Goal: Navigation & Orientation: Find specific page/section

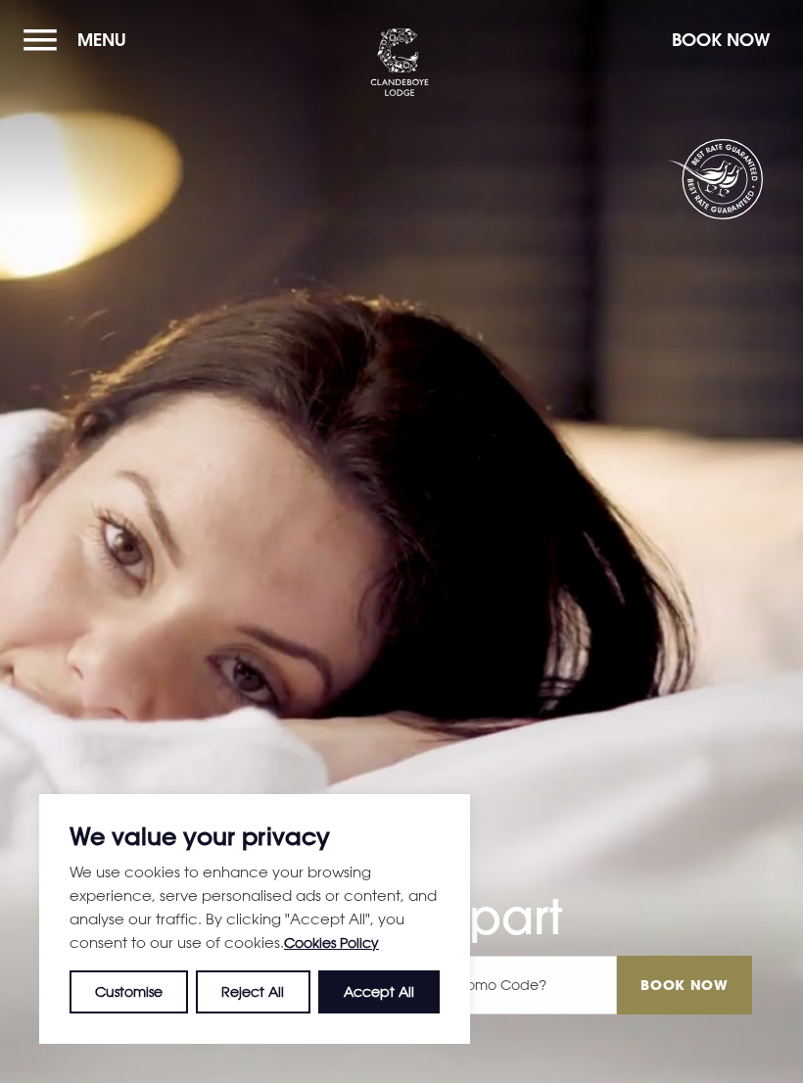
click at [405, 993] on button "Accept All" at bounding box center [378, 991] width 121 height 43
checkbox input "true"
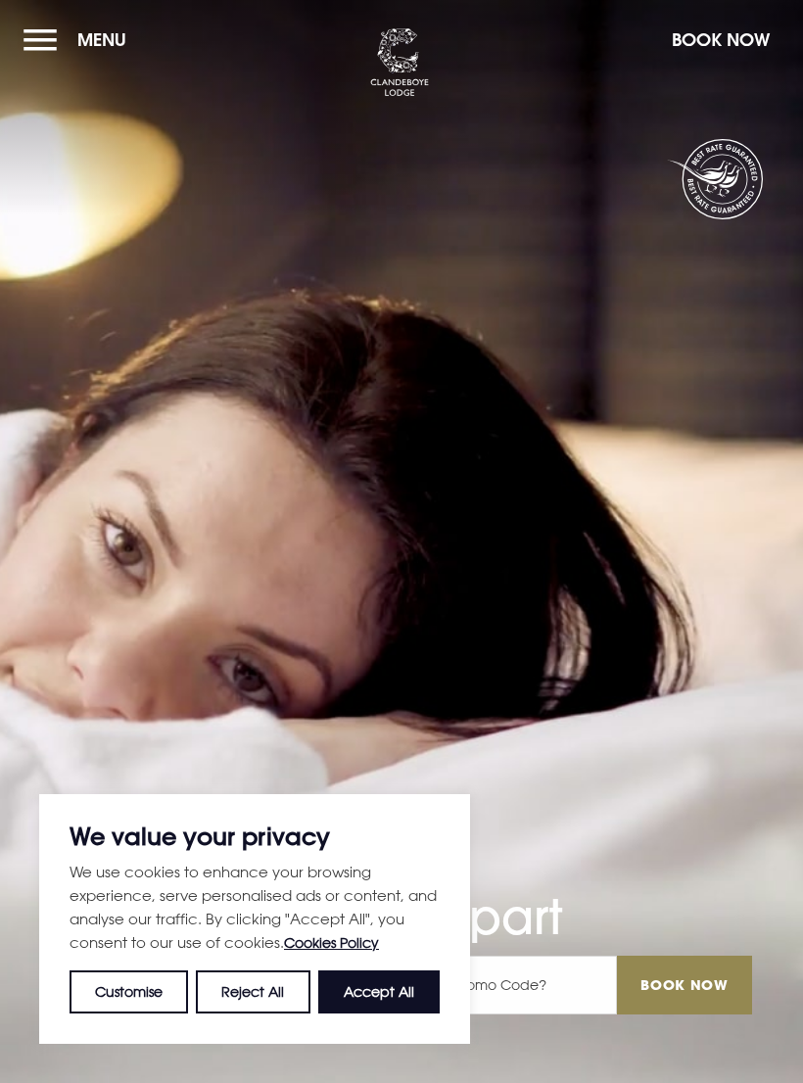
checkbox input "true"
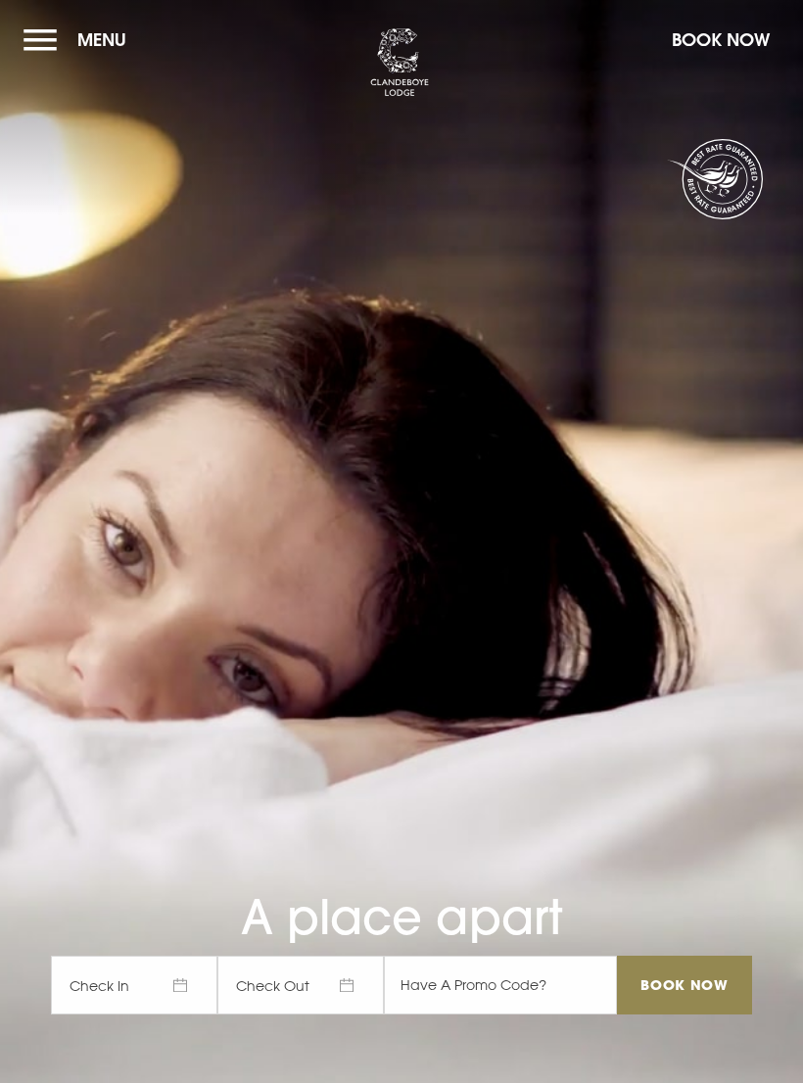
click at [62, 27] on button "Menu" at bounding box center [79, 40] width 113 height 42
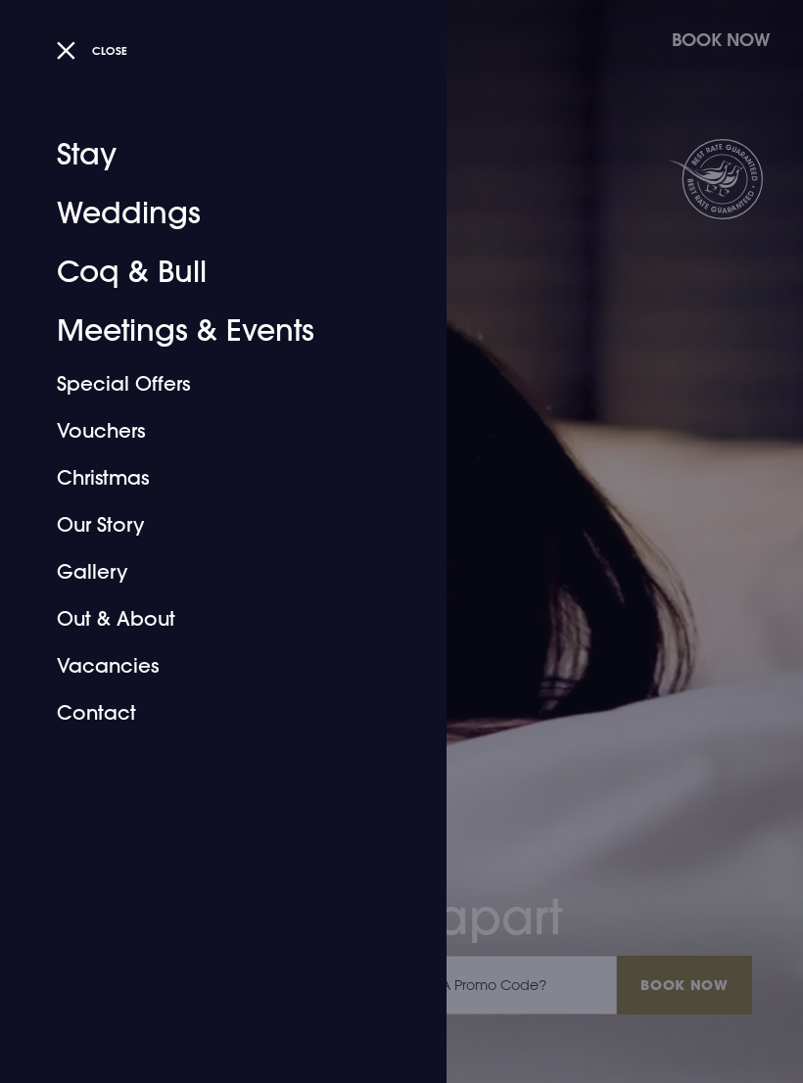
click at [117, 573] on link "Gallery" at bounding box center [211, 571] width 309 height 47
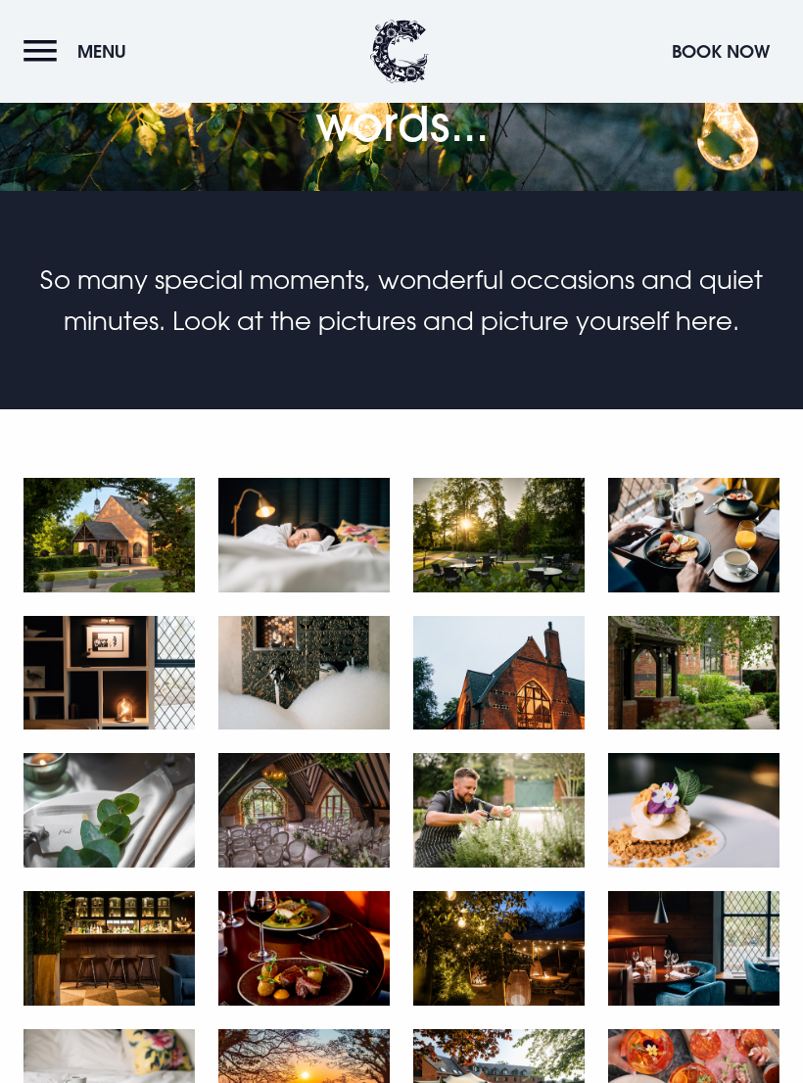
scroll to position [126, 0]
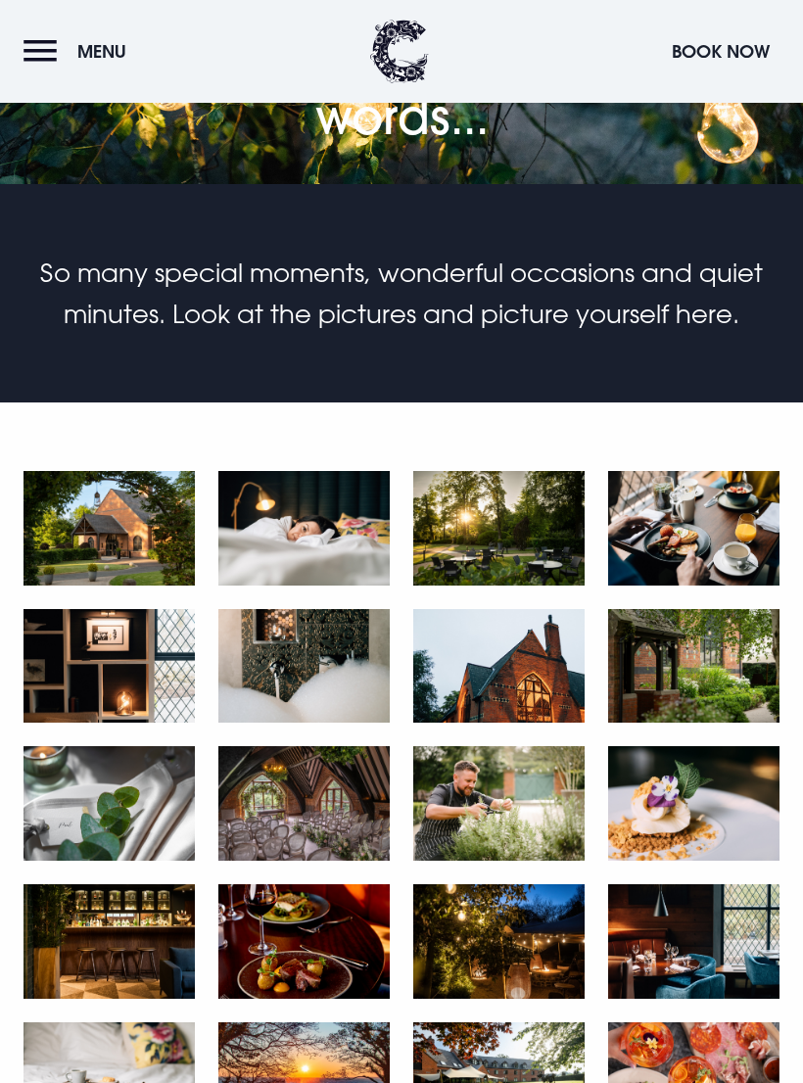
click at [504, 799] on img at bounding box center [498, 803] width 171 height 115
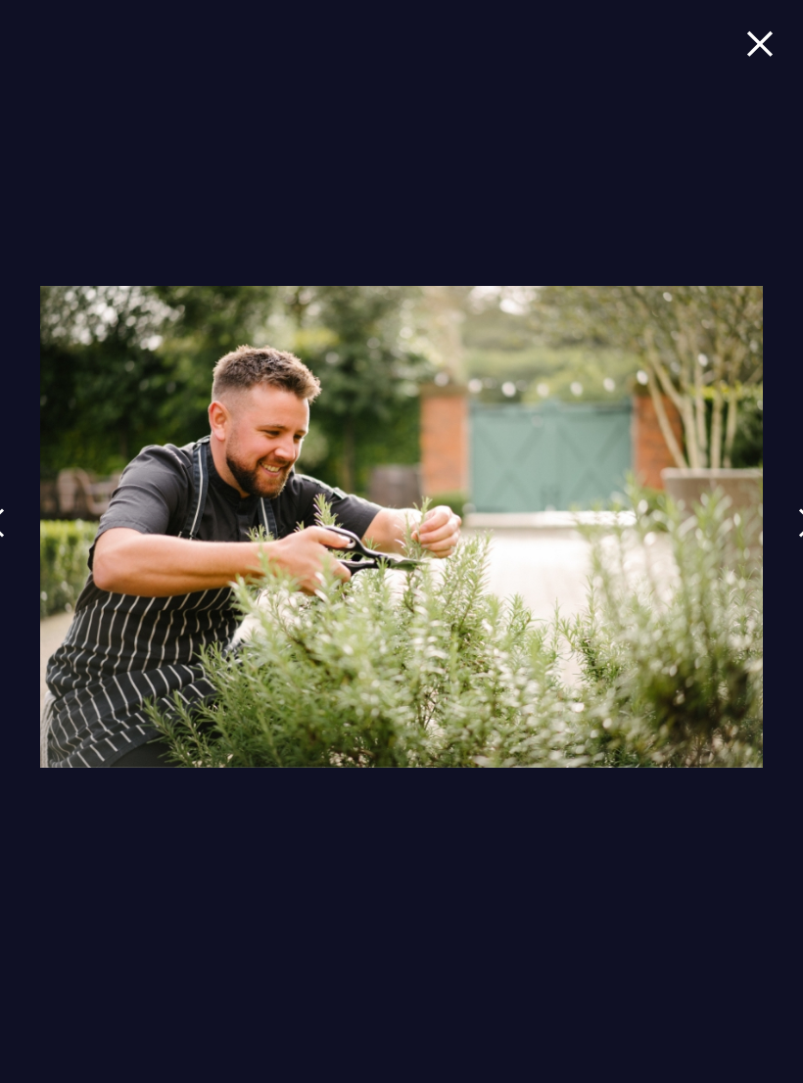
scroll to position [393, 0]
click at [770, 69] on span at bounding box center [759, 57] width 27 height 57
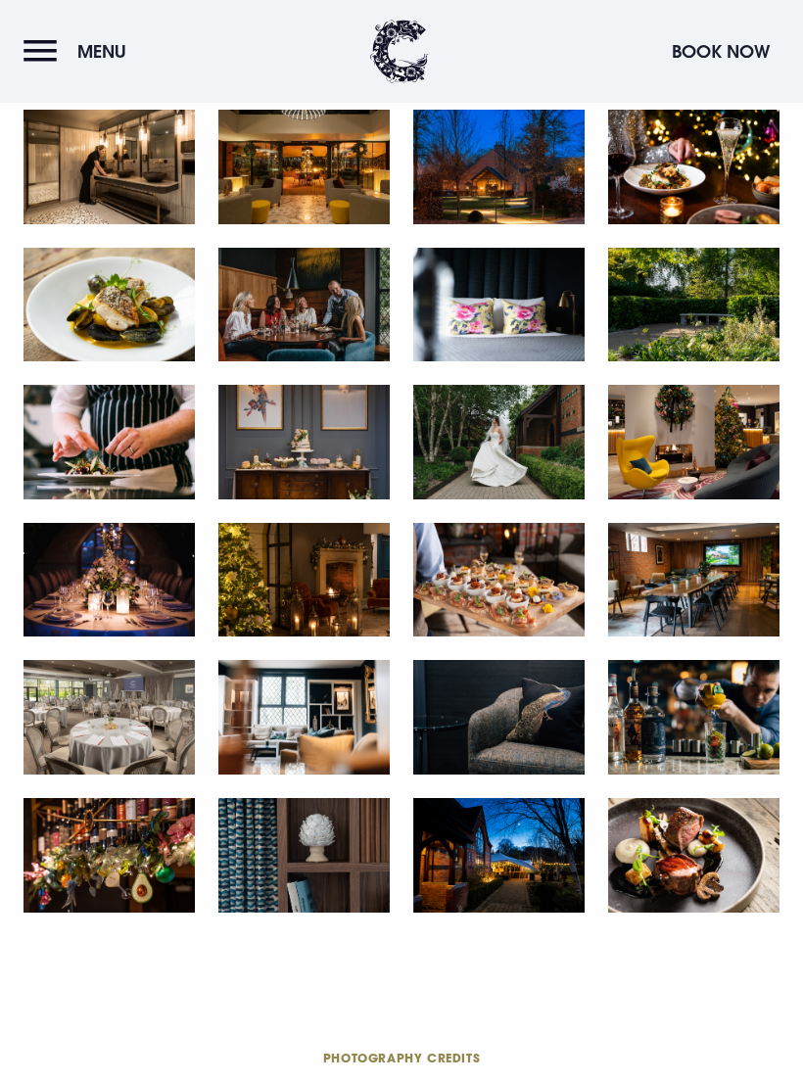
scroll to position [1600, 0]
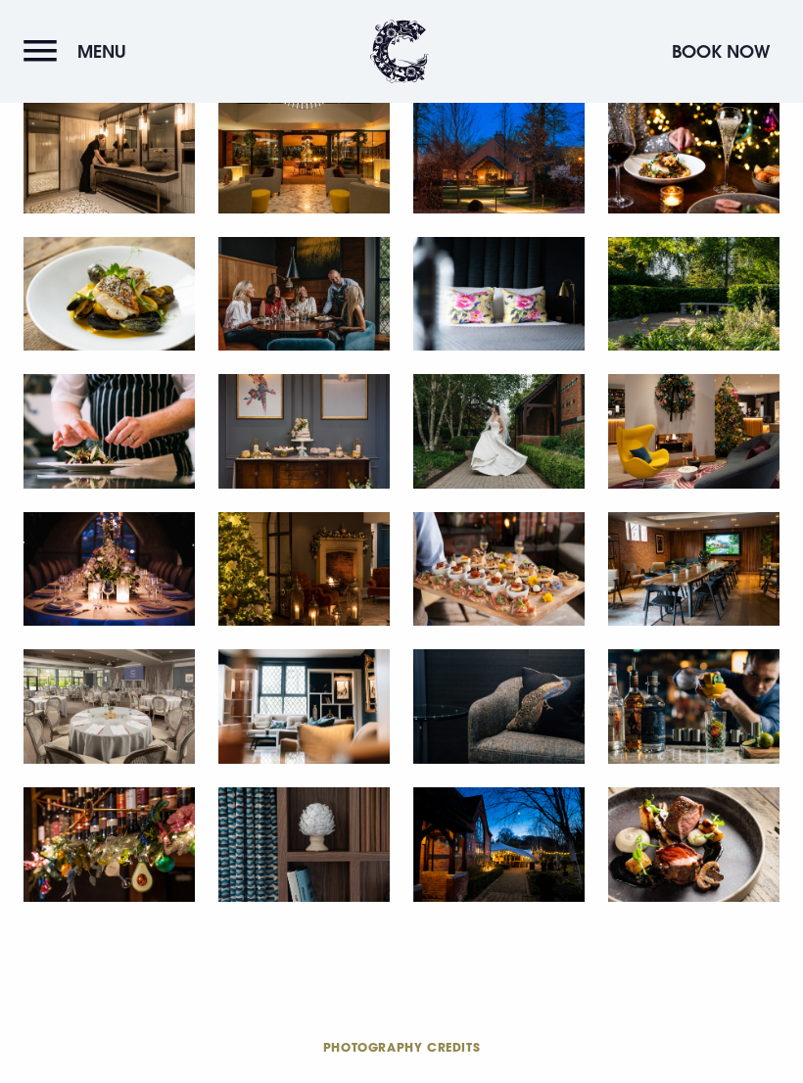
click at [140, 743] on img at bounding box center [108, 706] width 171 height 115
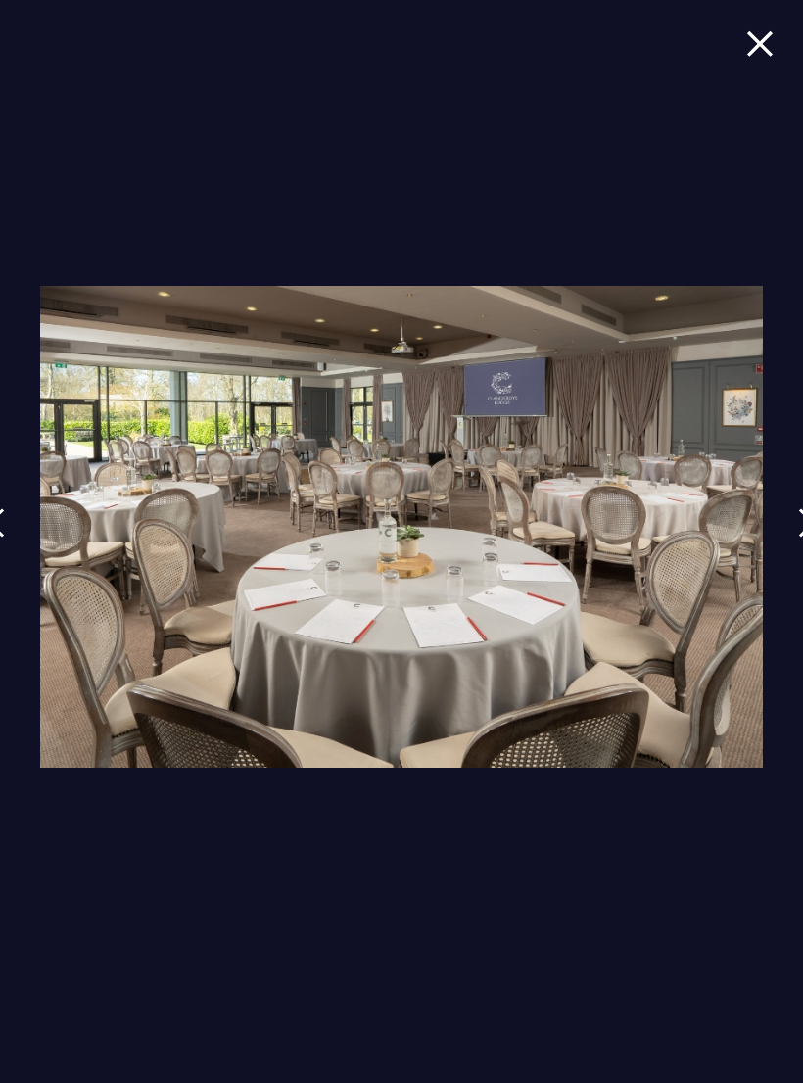
click at [761, 44] on img at bounding box center [759, 43] width 27 height 26
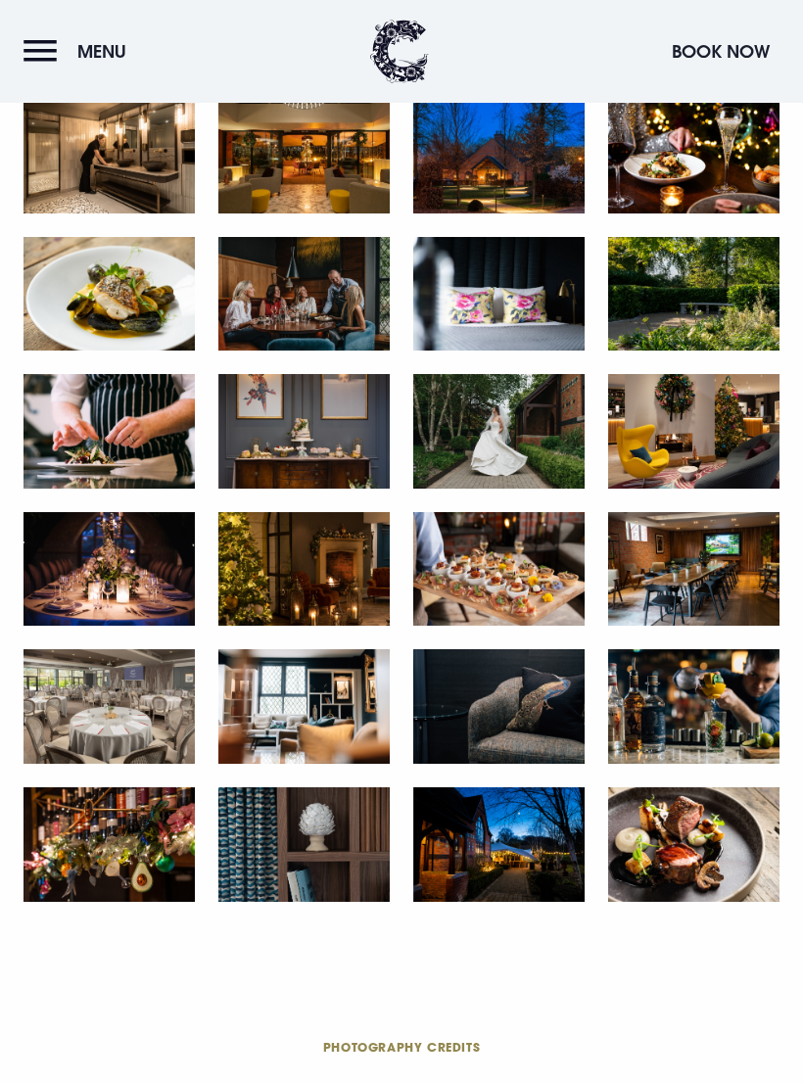
click at [32, 764] on img at bounding box center [108, 706] width 171 height 115
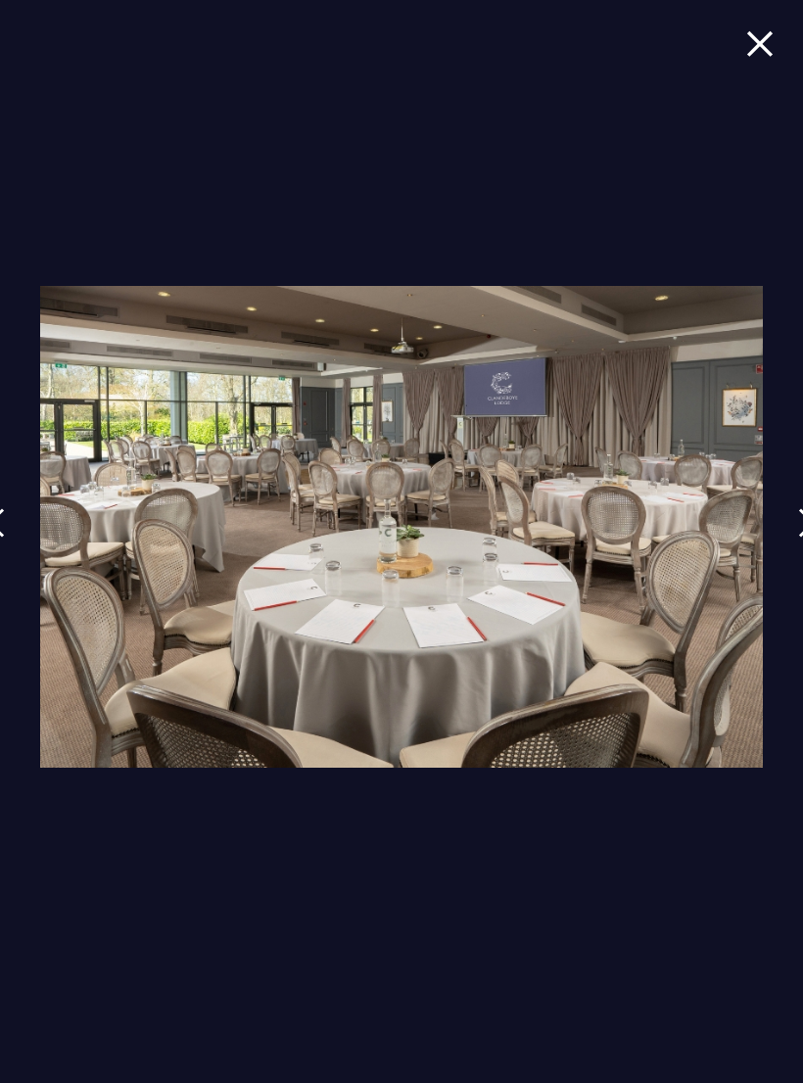
click at [771, 47] on img at bounding box center [759, 43] width 27 height 26
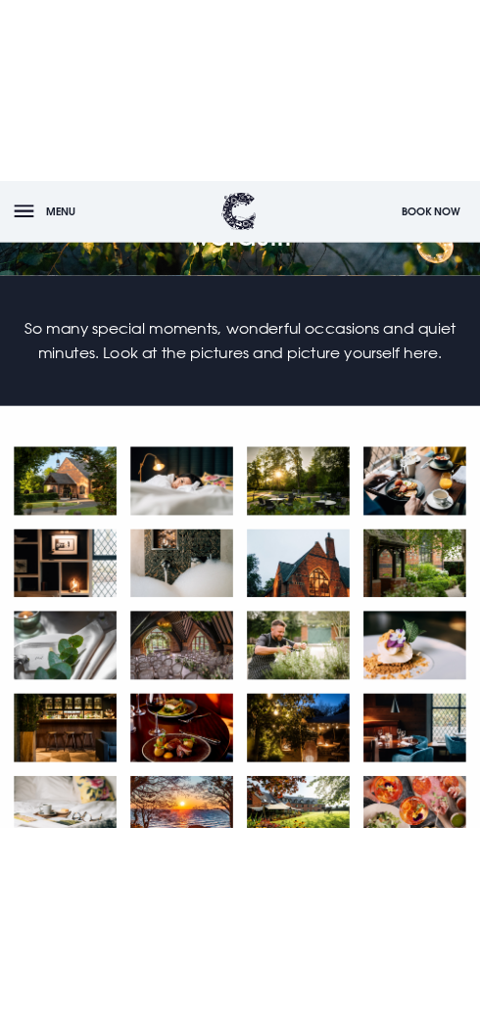
scroll to position [0, 0]
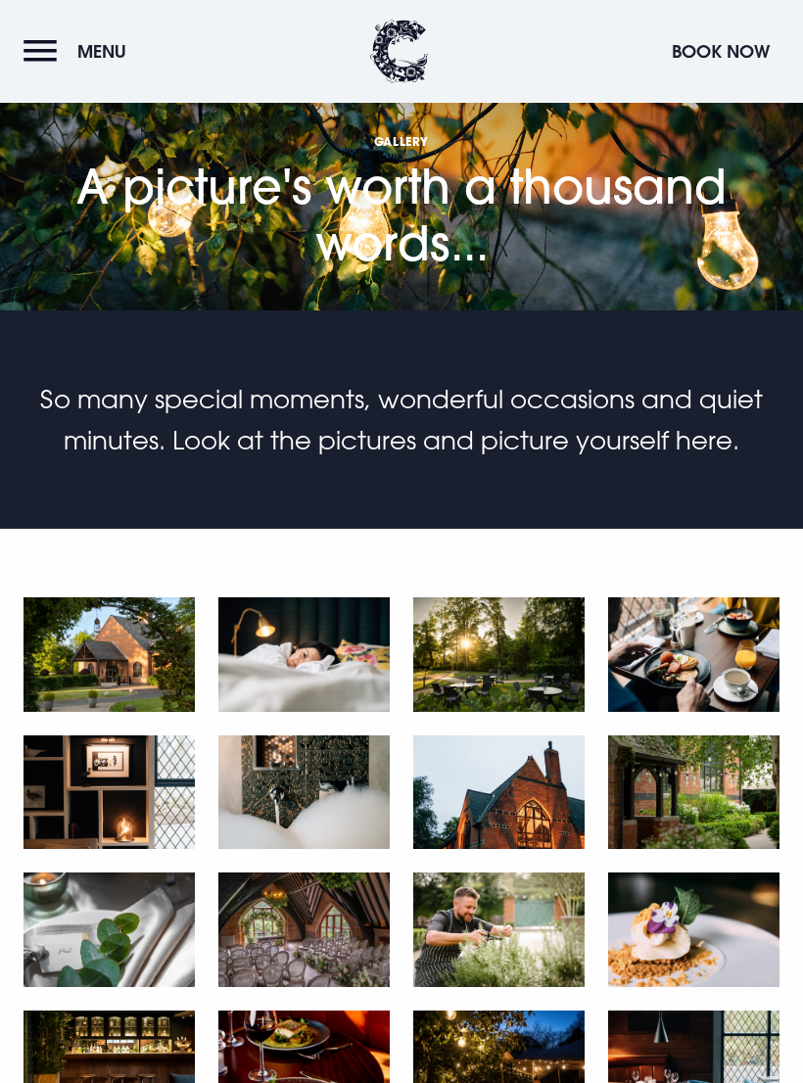
click at [34, 49] on button "Menu" at bounding box center [79, 51] width 113 height 42
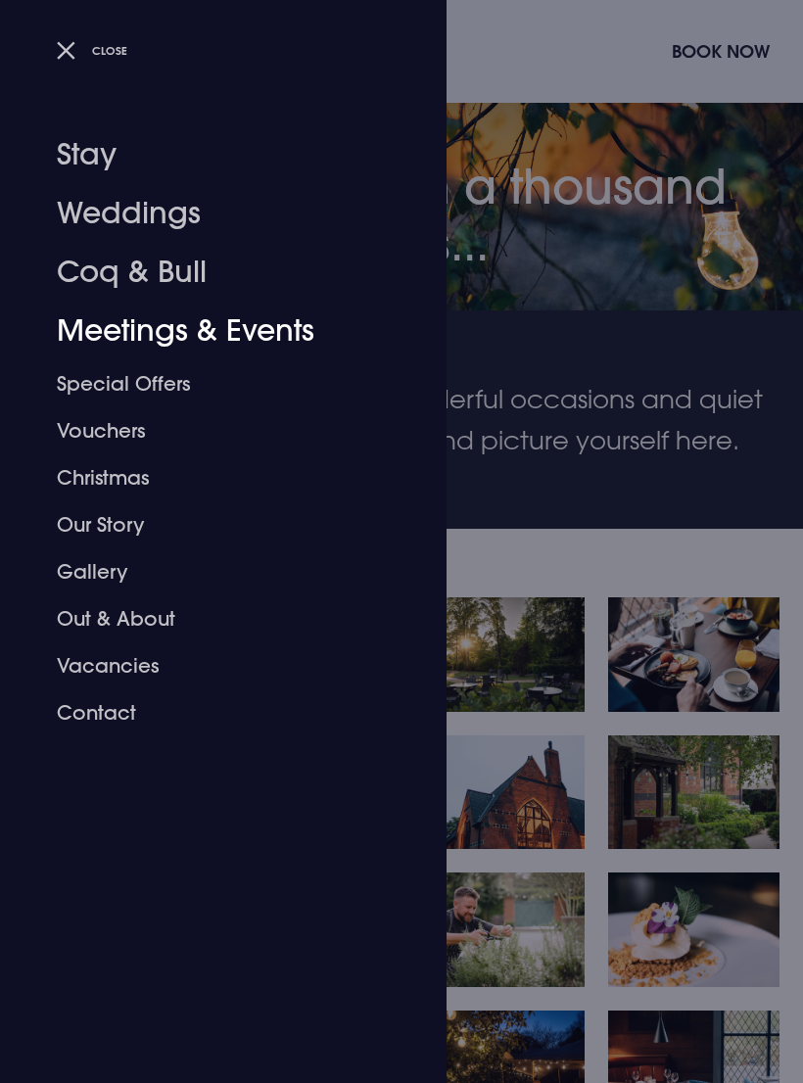
click at [283, 320] on link "Meetings & Events" at bounding box center [211, 331] width 309 height 59
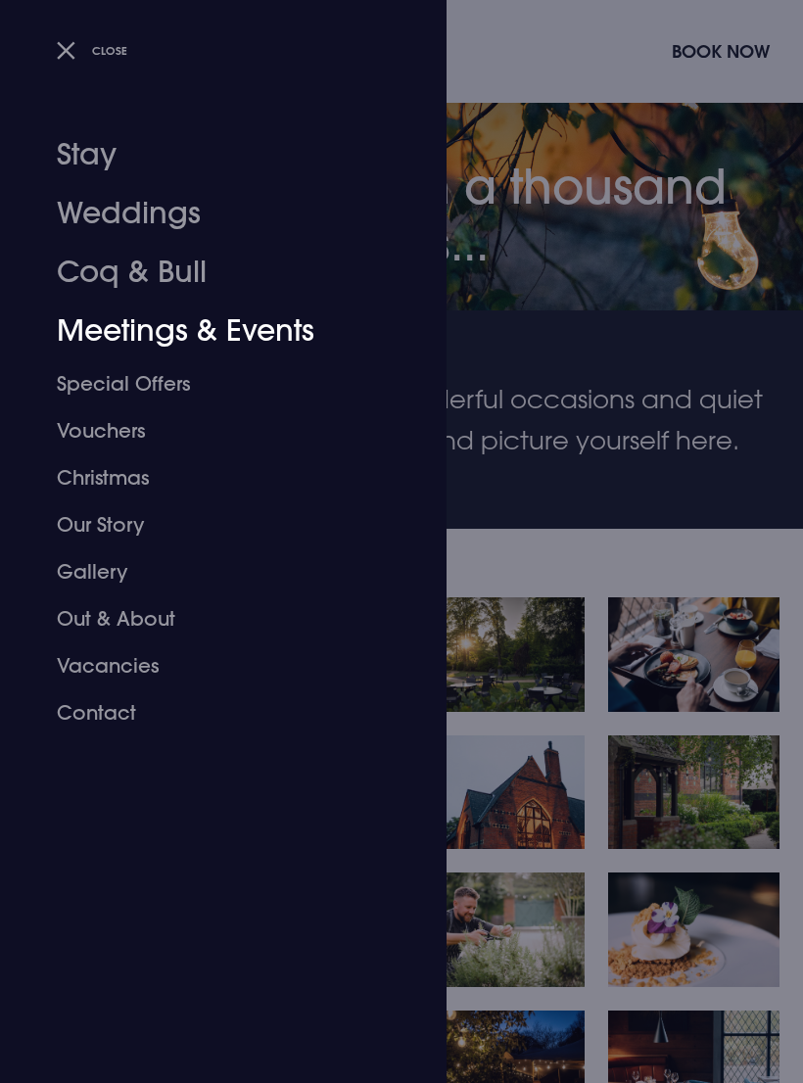
click at [276, 332] on link "Meetings & Events" at bounding box center [211, 331] width 309 height 59
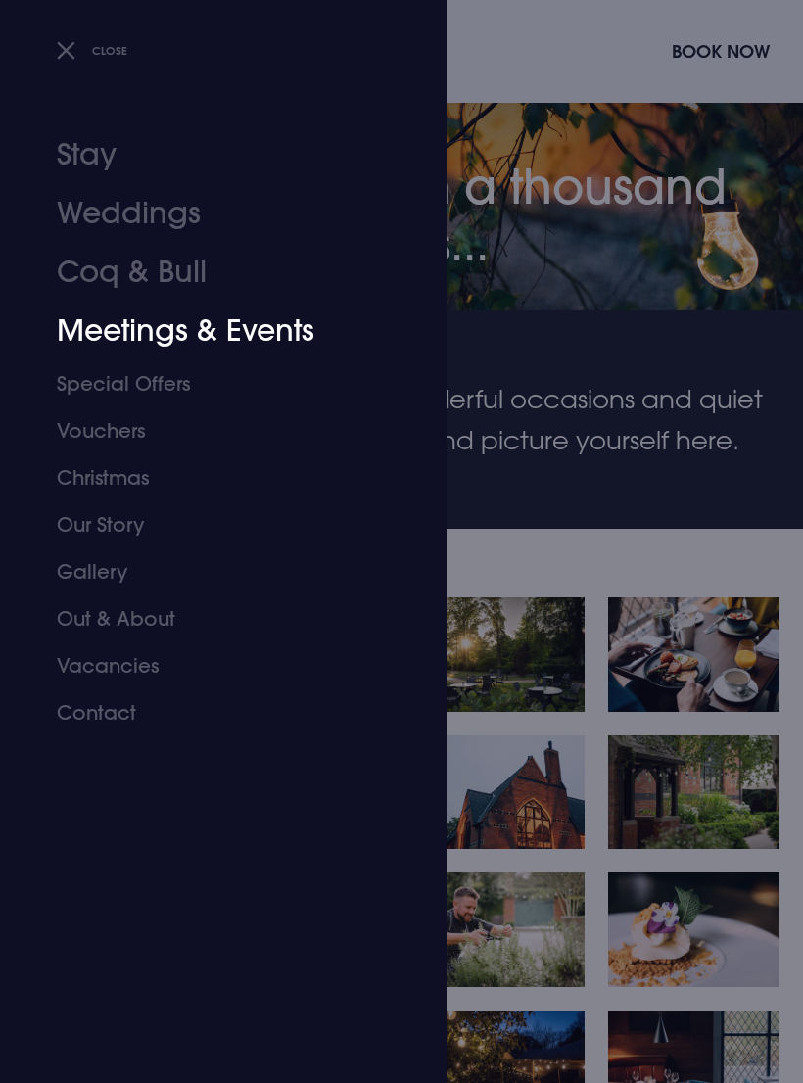
click at [270, 345] on link "Meetings & Events" at bounding box center [211, 331] width 309 height 59
click at [273, 338] on link "Meetings & Events" at bounding box center [211, 331] width 309 height 59
click at [544, 660] on div at bounding box center [401, 541] width 803 height 1083
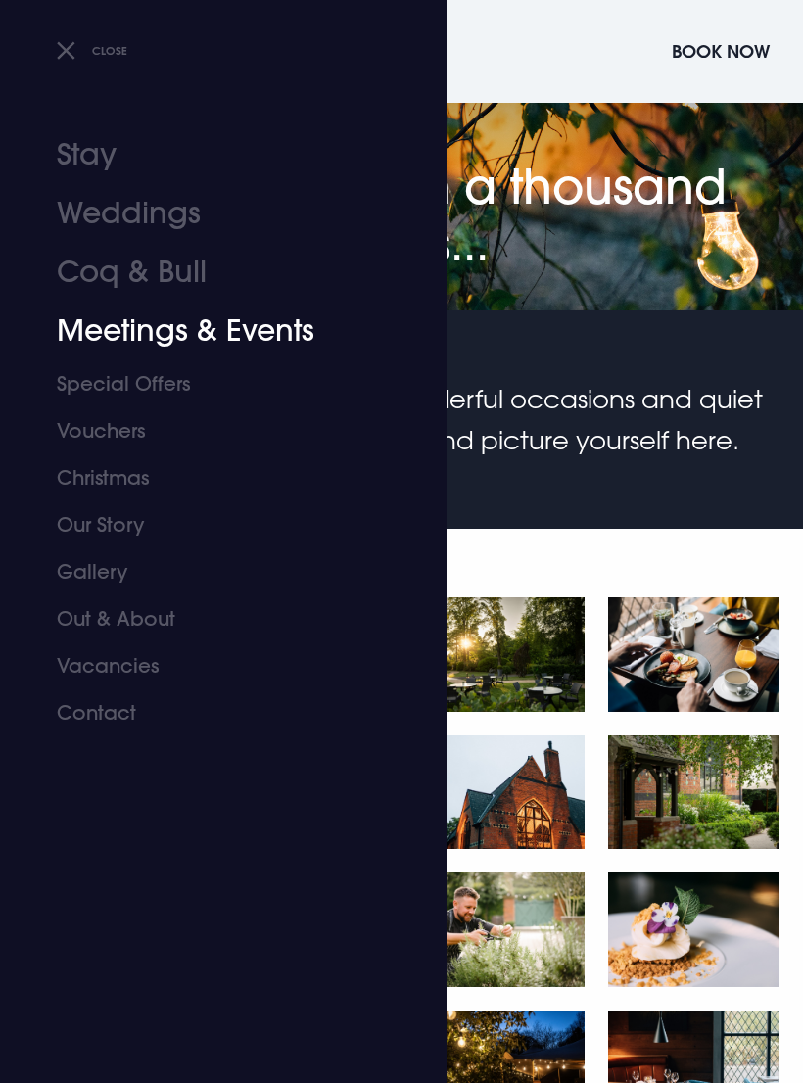
click at [77, 48] on button "Close" at bounding box center [92, 50] width 71 height 28
